Goal: Task Accomplishment & Management: Use online tool/utility

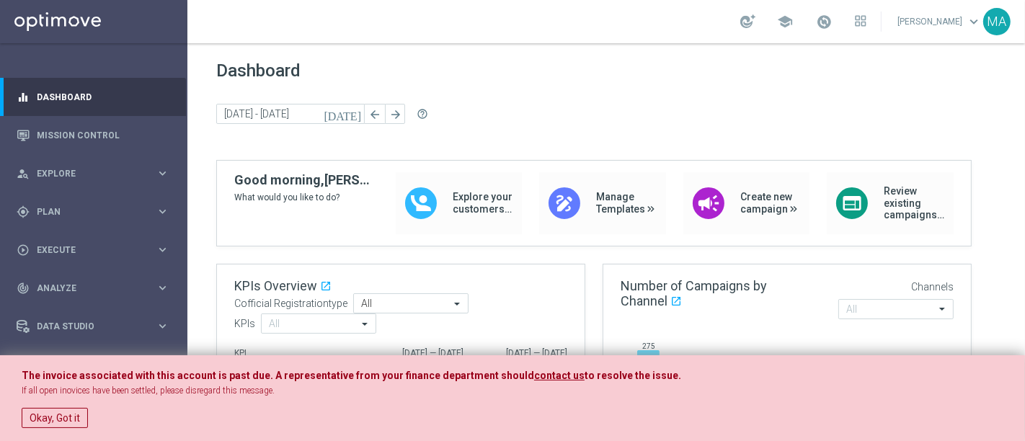
click at [74, 396] on div "The invoice associated with this account is past due. A representative from you…" at bounding box center [512, 398] width 1025 height 86
click at [61, 396] on button "Okay, Got it" at bounding box center [55, 418] width 66 height 20
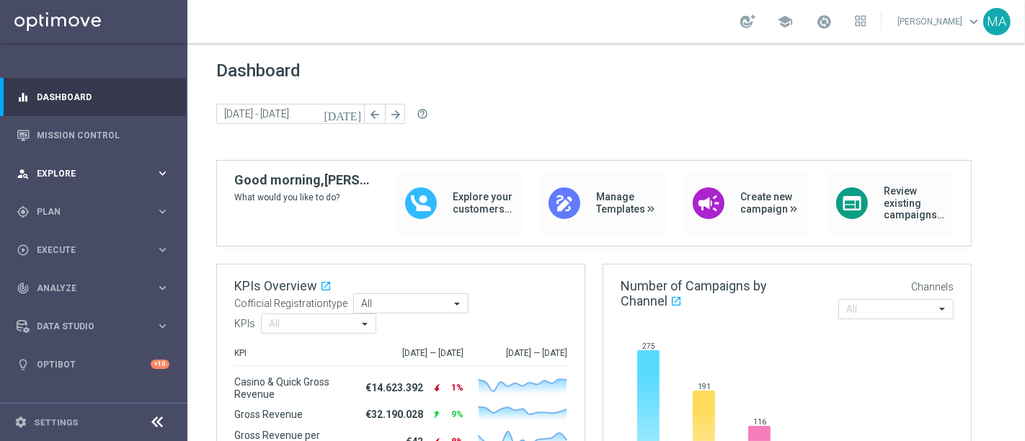
click at [84, 155] on div "person_search Explore keyboard_arrow_right" at bounding box center [93, 173] width 186 height 38
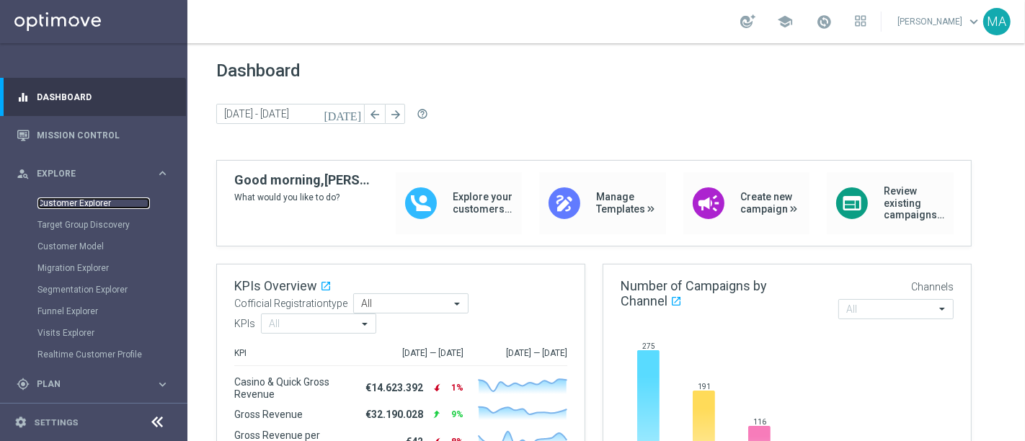
click at [81, 205] on link "Customer Explorer" at bounding box center [93, 203] width 112 height 12
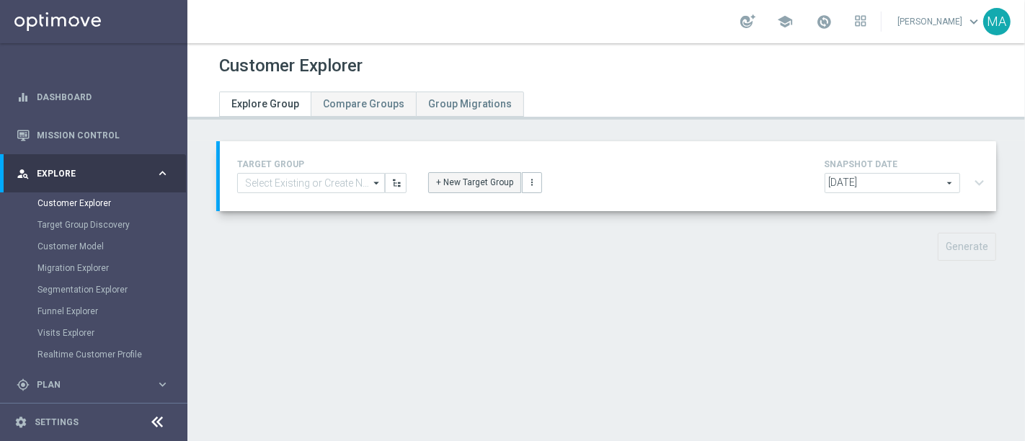
click at [473, 177] on button "+ New Target Group" at bounding box center [474, 182] width 93 height 20
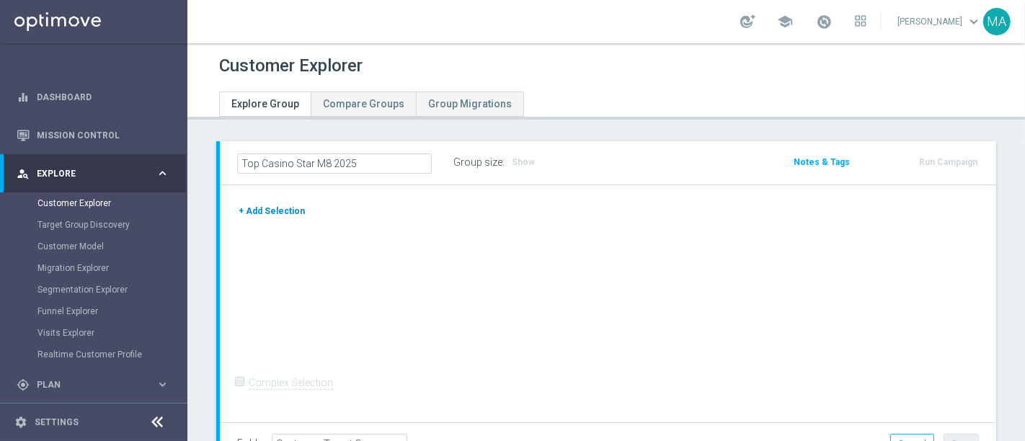
type input "Top Casino Star M8 2025"
click at [290, 203] on button "+ Add Selection" at bounding box center [271, 211] width 69 height 16
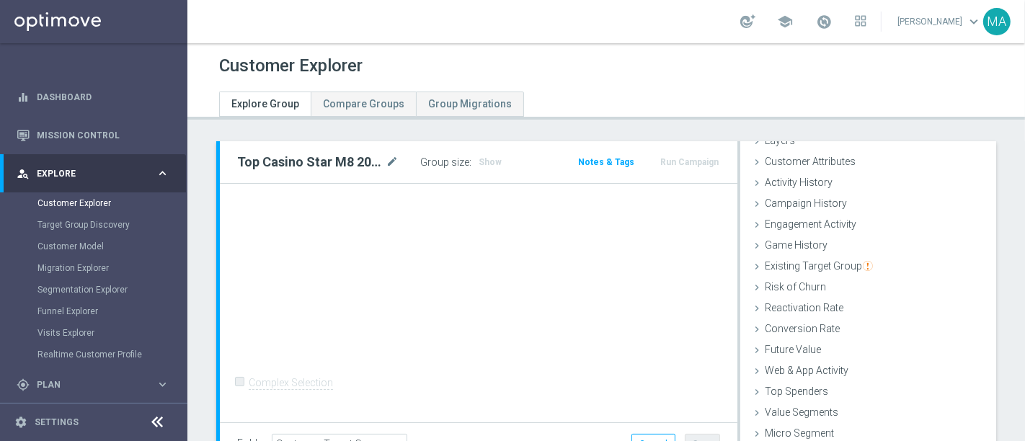
scroll to position [109, 0]
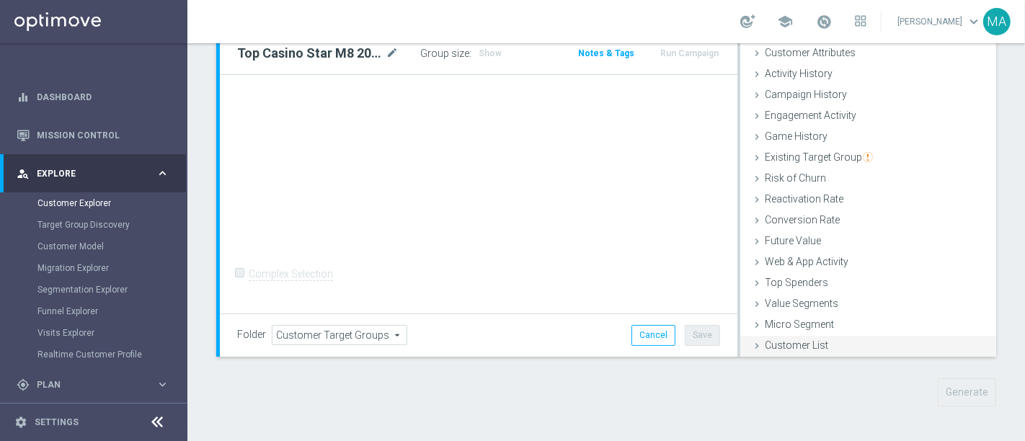
click at [827, 339] on div "Customer List done" at bounding box center [868, 347] width 256 height 22
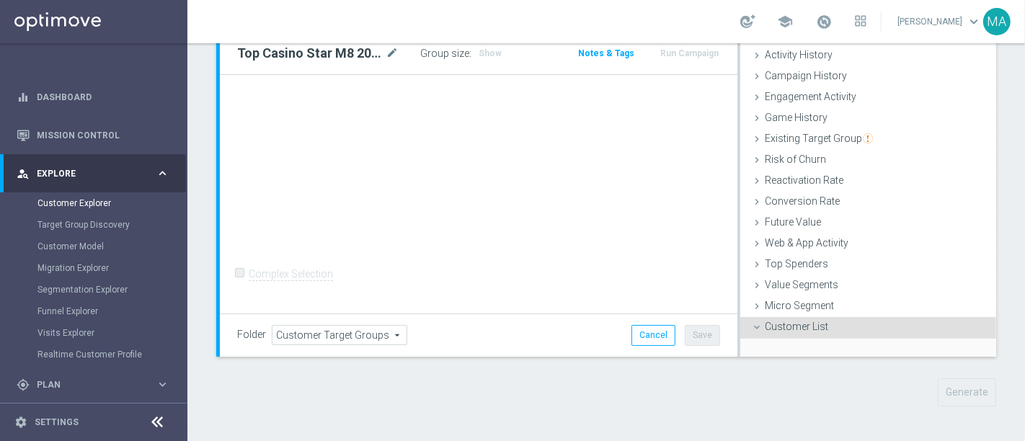
scroll to position [202, 0]
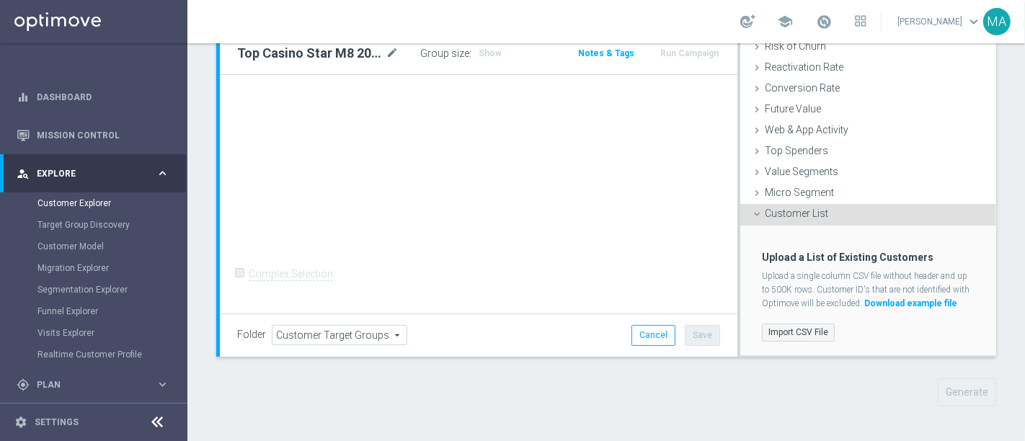
click at [809, 334] on label "Import CSV File" at bounding box center [798, 333] width 73 height 18
click at [0, 0] on input "Import CSV File" at bounding box center [0, 0] width 0 height 0
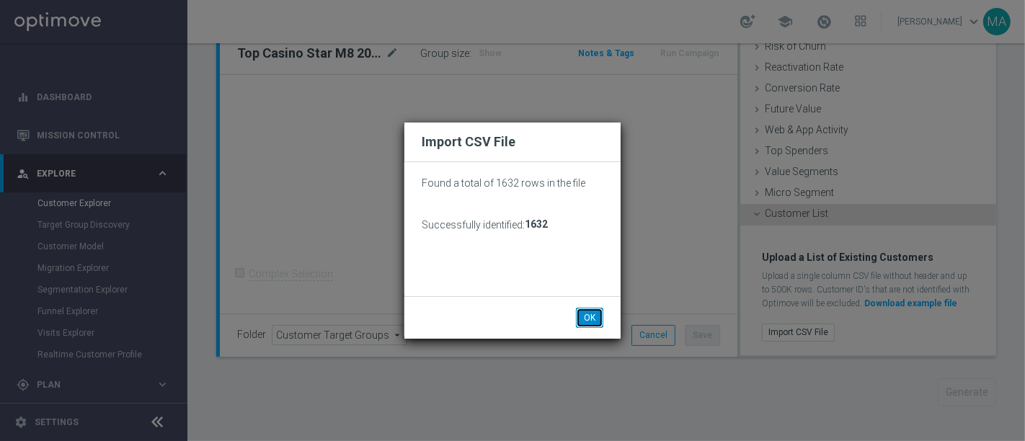
click at [589, 311] on button "OK" at bounding box center [589, 318] width 27 height 20
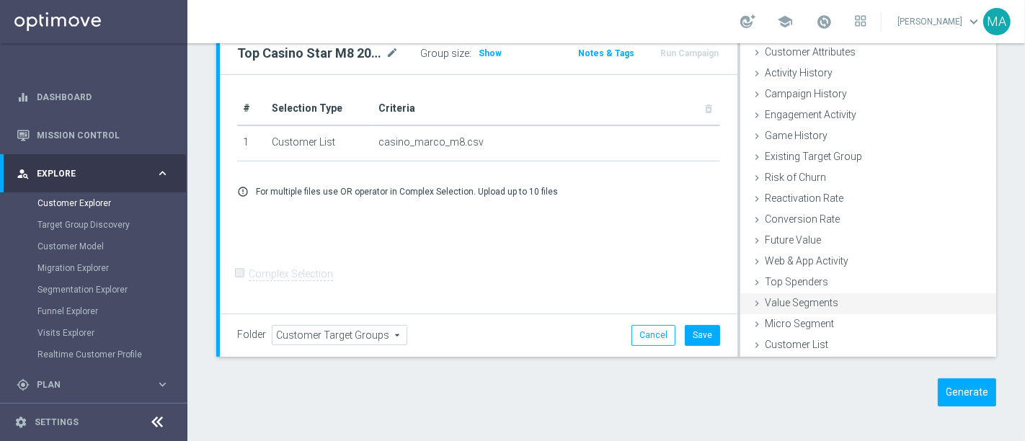
scroll to position [58, 0]
click at [922, 394] on button "Generate" at bounding box center [967, 392] width 58 height 28
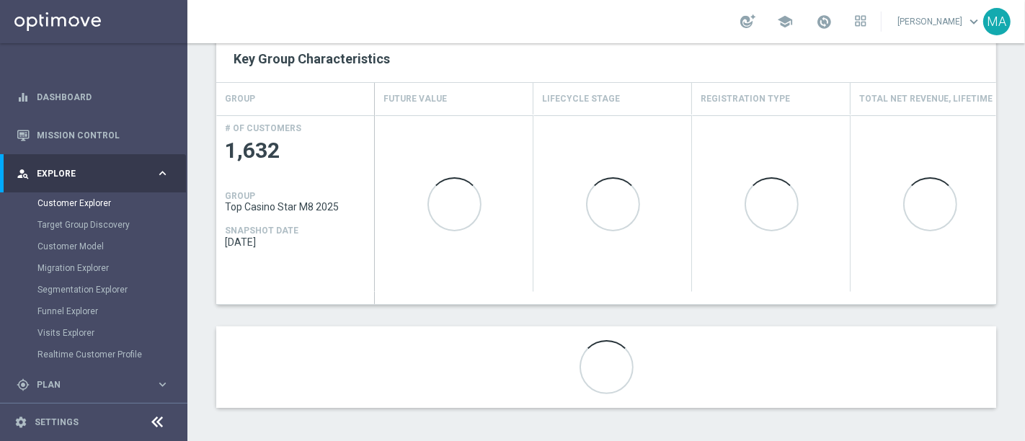
scroll to position [187, 0]
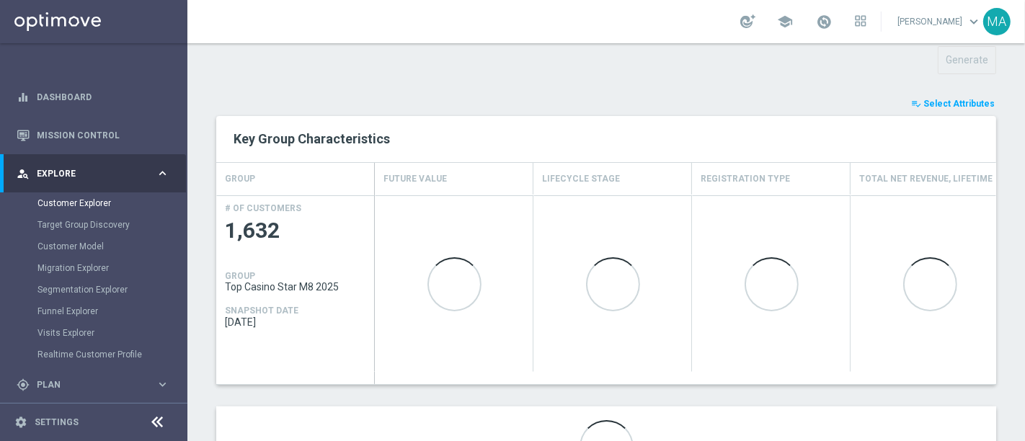
click at [922, 99] on span "Select Attributes" at bounding box center [958, 104] width 71 height 10
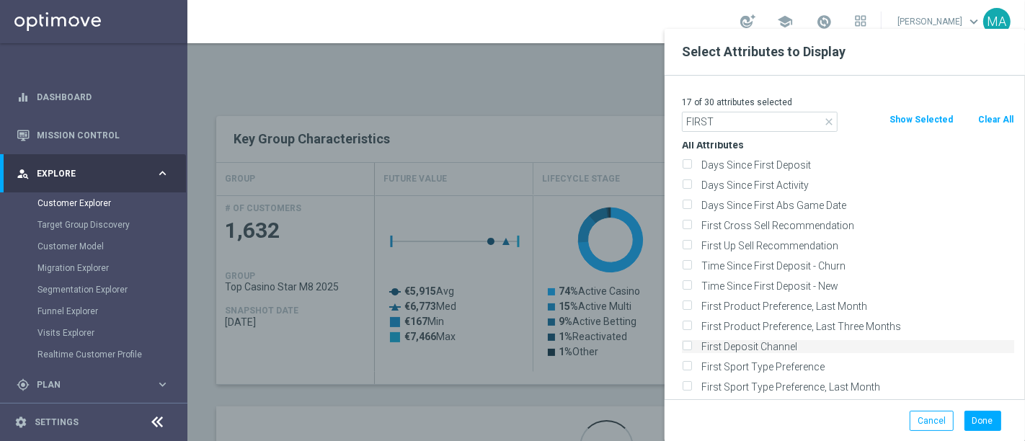
scroll to position [80, 0]
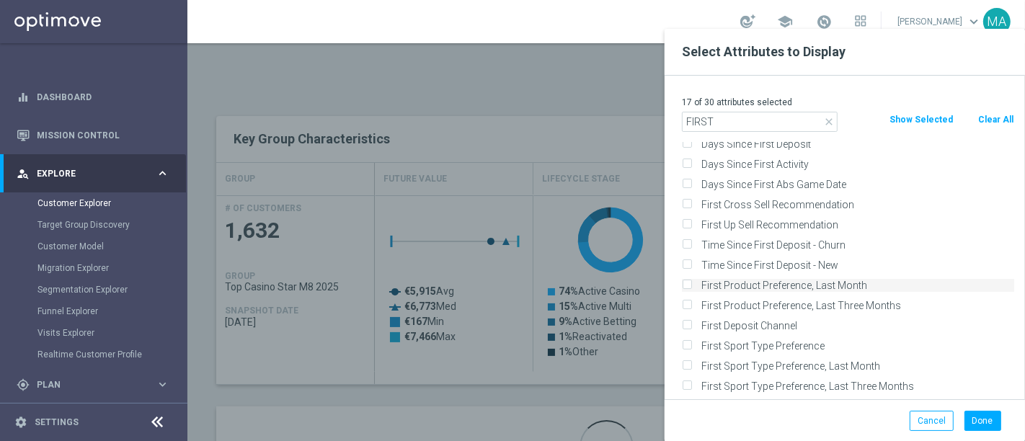
type input "FIRST"
click at [696, 285] on label "First Product Preference, Last Month" at bounding box center [855, 285] width 318 height 13
click at [691, 285] on input "First Product Preference, Last Month" at bounding box center [686, 286] width 9 height 9
checkbox input "true"
click at [922, 396] on button "Done" at bounding box center [982, 421] width 37 height 20
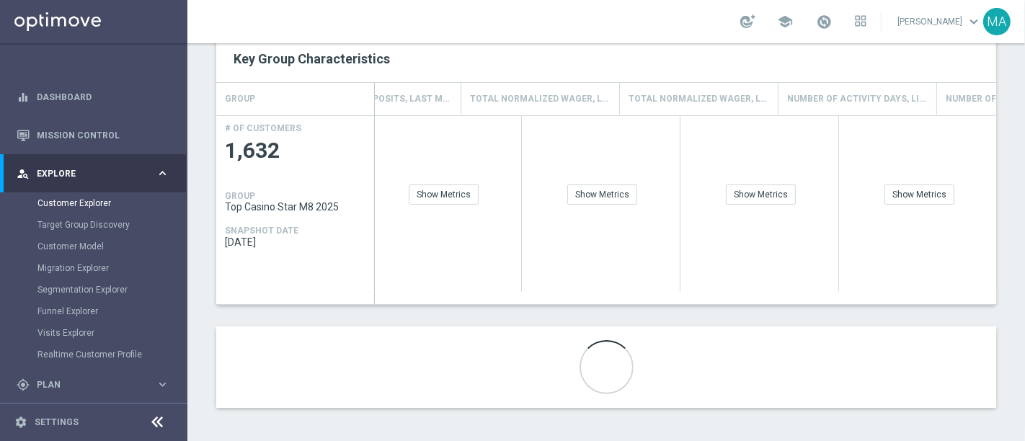
scroll to position [0, 2244]
click at [922, 188] on div "Show Breakdown" at bounding box center [925, 194] width 84 height 20
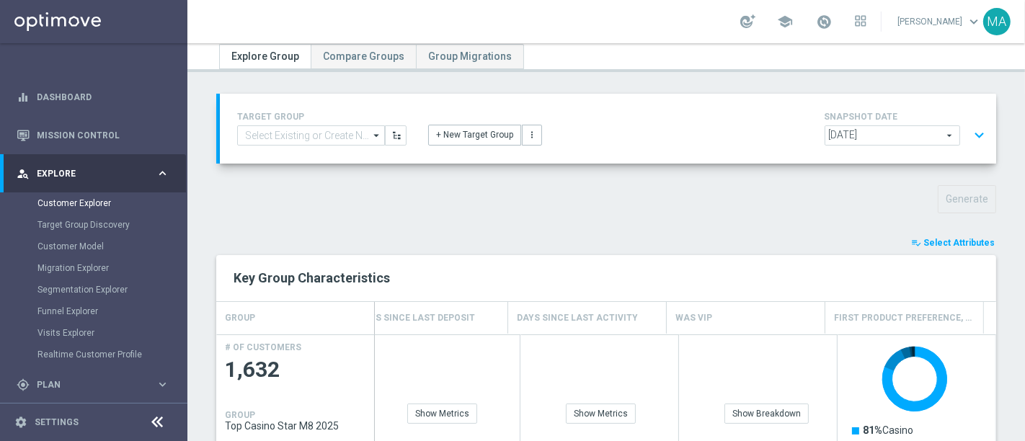
scroll to position [0, 0]
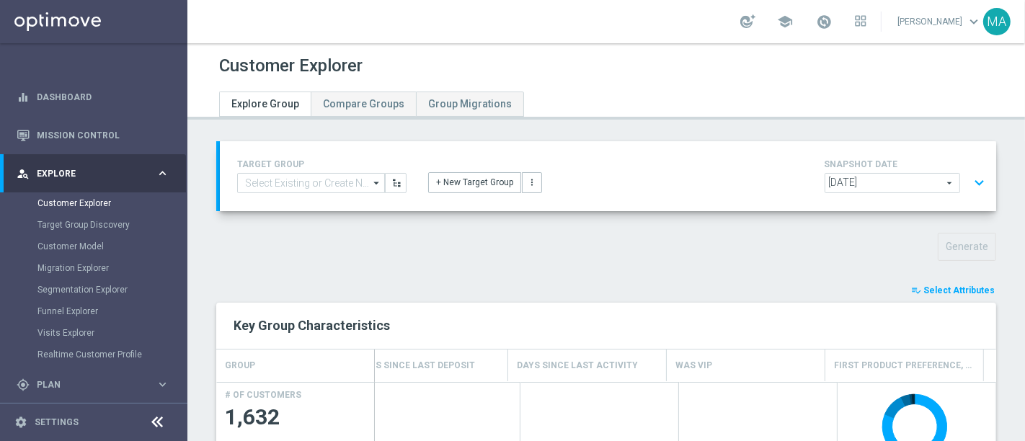
click at [922, 184] on span "[DATE]" at bounding box center [892, 183] width 134 height 19
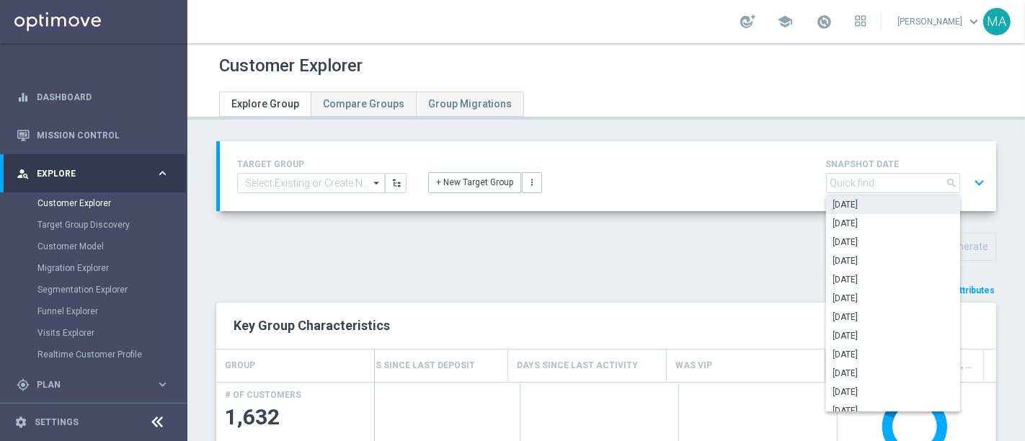
click at [582, 284] on div "playlist_add_check Select Attributes" at bounding box center [605, 290] width 801 height 16
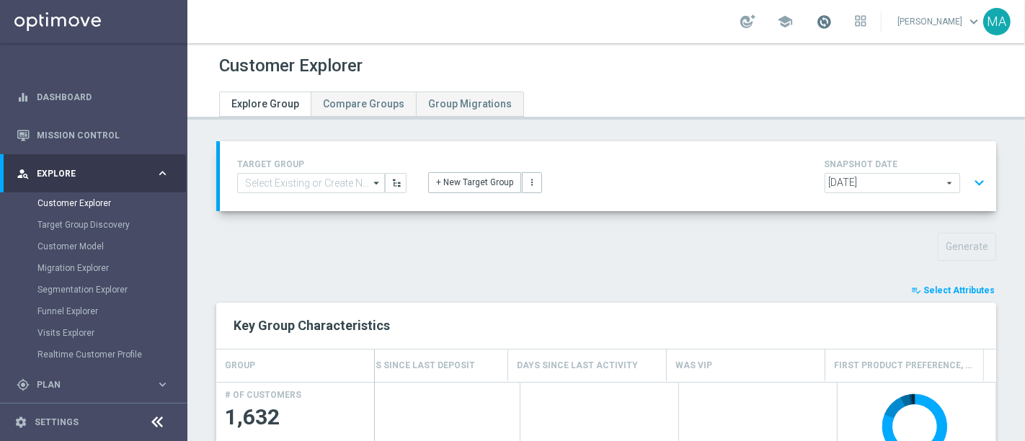
click at [832, 17] on span at bounding box center [824, 22] width 16 height 16
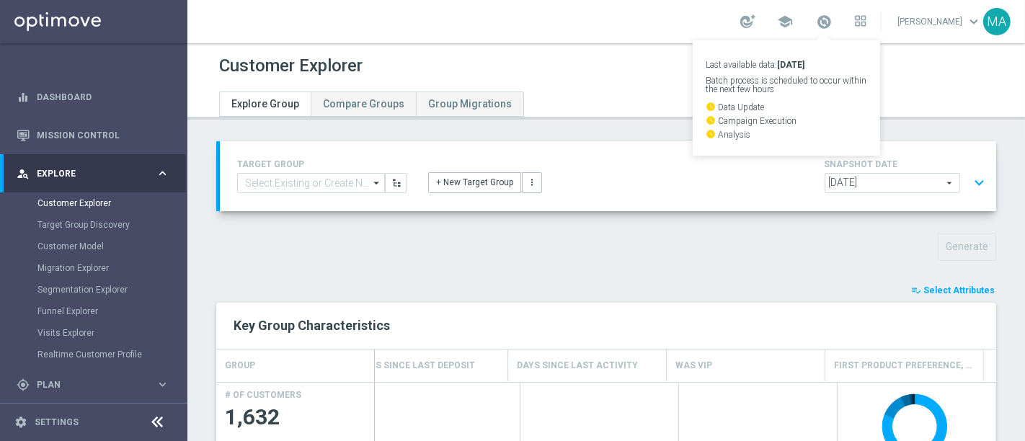
click at [631, 270] on div "TARGET GROUP arrow_drop_down Show Selected 0 of NaN 01.02 reminder 2701 BIANCOL…" at bounding box center [605, 418] width 837 height 555
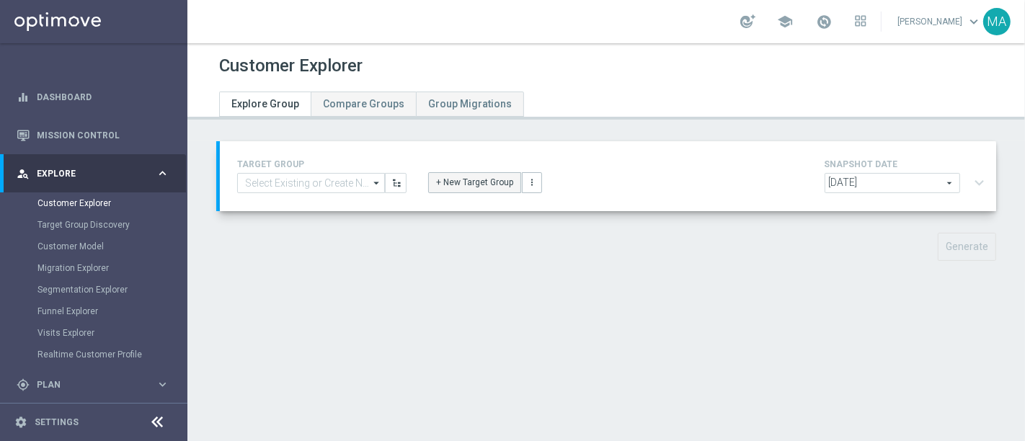
click at [489, 188] on button "+ New Target Group" at bounding box center [474, 182] width 93 height 20
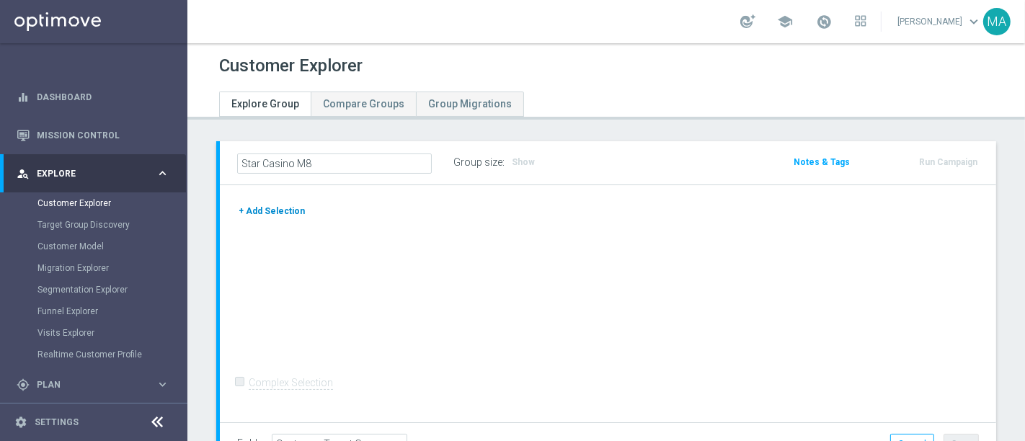
type input "Star Casino M8"
click at [295, 205] on button "+ Add Selection" at bounding box center [271, 211] width 69 height 16
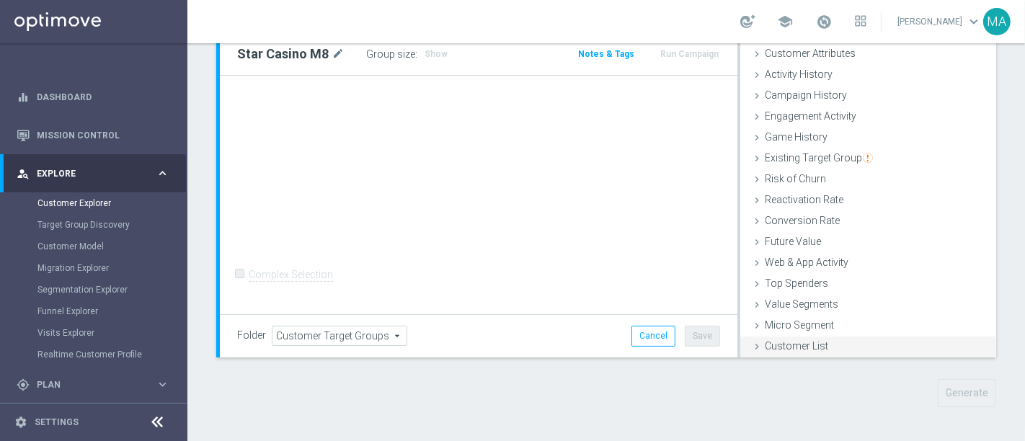
scroll to position [109, 0]
click at [845, 344] on div "Customer List done" at bounding box center [868, 347] width 256 height 22
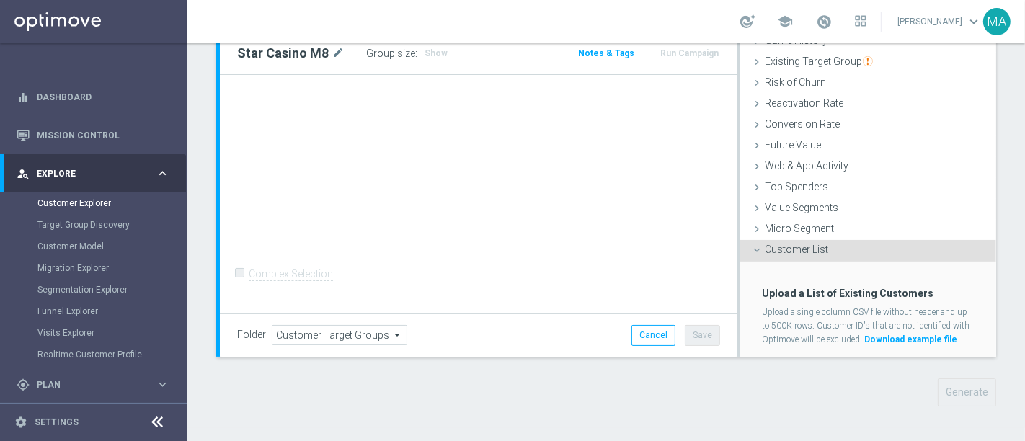
scroll to position [202, 0]
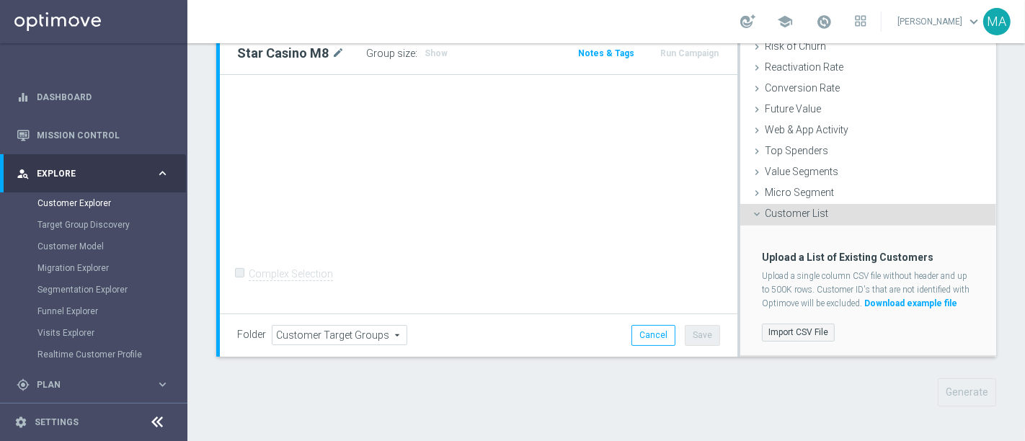
click at [809, 335] on label "Import CSV File" at bounding box center [798, 333] width 73 height 18
click at [0, 0] on input "Import CSV File" at bounding box center [0, 0] width 0 height 0
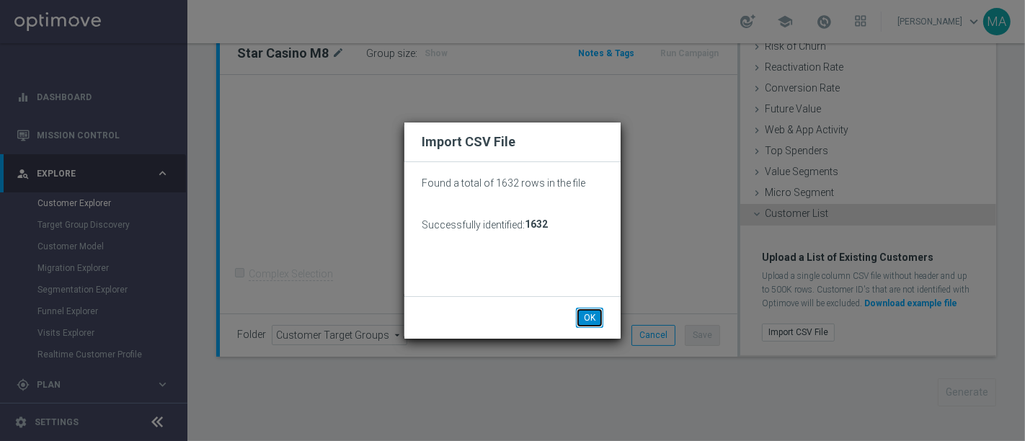
click at [589, 313] on button "OK" at bounding box center [589, 318] width 27 height 20
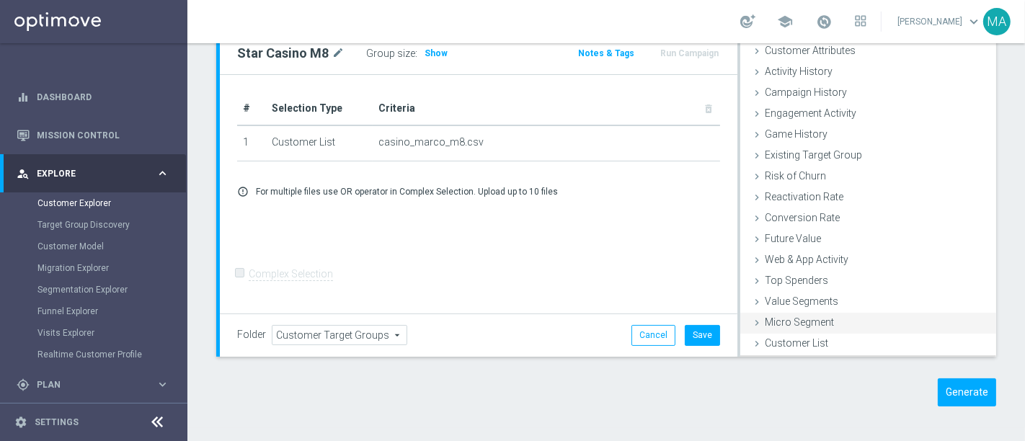
scroll to position [59, 0]
click at [953, 395] on button "Generate" at bounding box center [967, 392] width 58 height 28
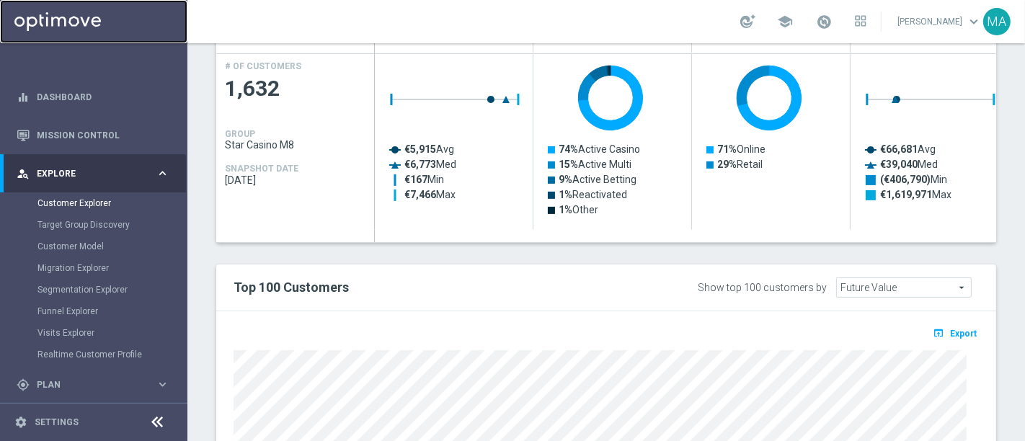
scroll to position [187, 0]
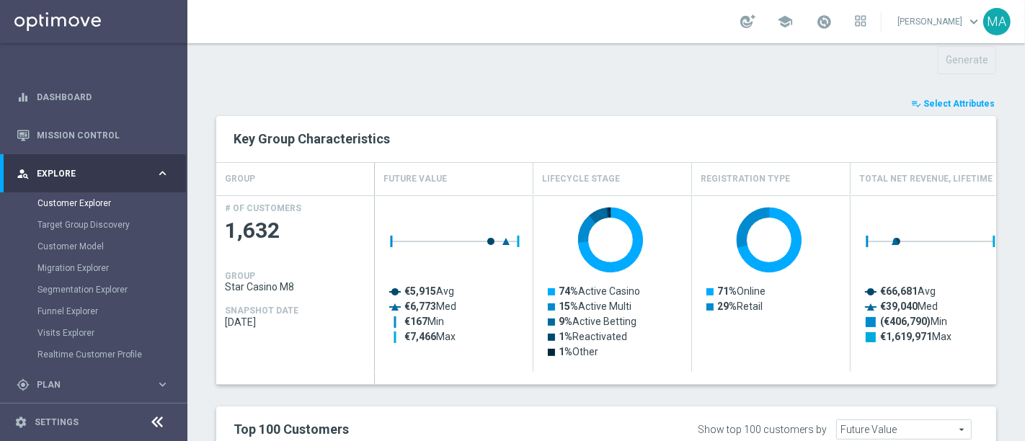
click at [927, 103] on span "Select Attributes" at bounding box center [958, 104] width 71 height 10
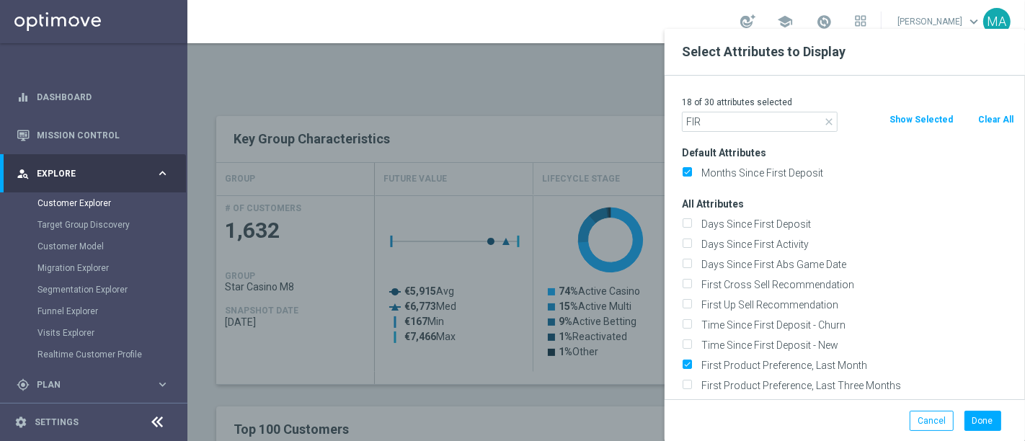
type input "FIR"
click at [495, 93] on div at bounding box center [699, 249] width 1025 height 441
click at [930, 419] on button "Cancel" at bounding box center [931, 421] width 44 height 20
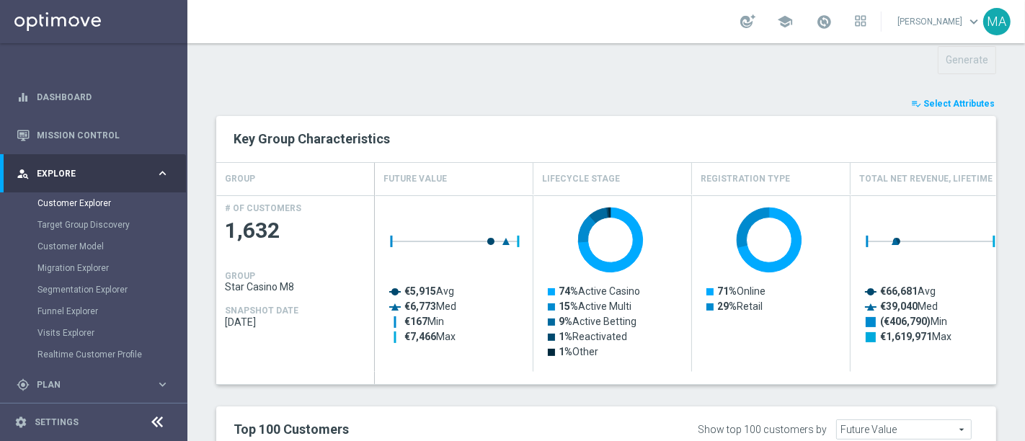
scroll to position [584, 0]
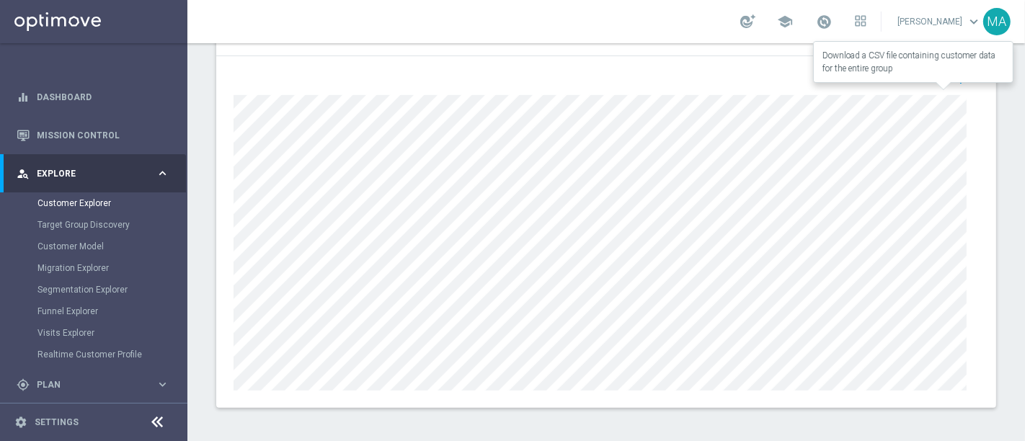
click at [957, 77] on span "Export" at bounding box center [963, 79] width 27 height 10
